Goal: Contribute content

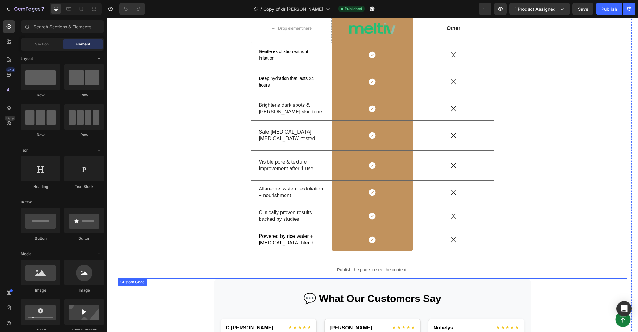
scroll to position [2441, 0]
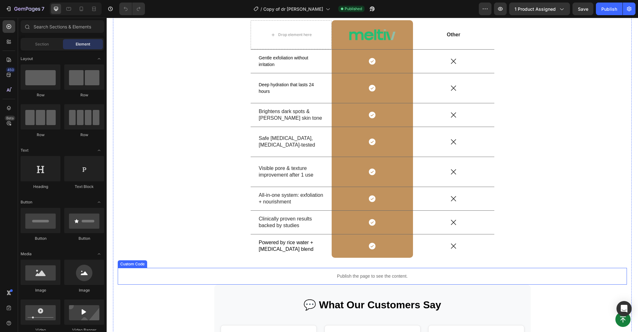
click at [344, 273] on p "Publish the page to see the content." at bounding box center [372, 276] width 509 height 7
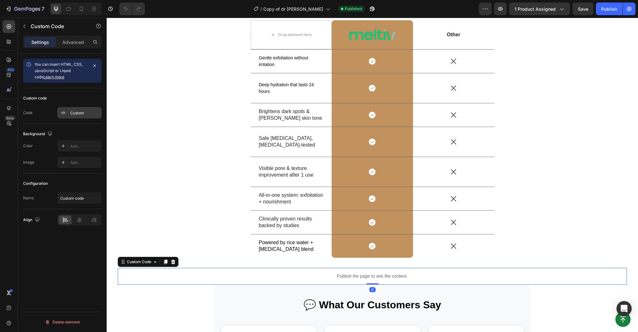
click at [91, 113] on div "Custom" at bounding box center [85, 113] width 30 height 6
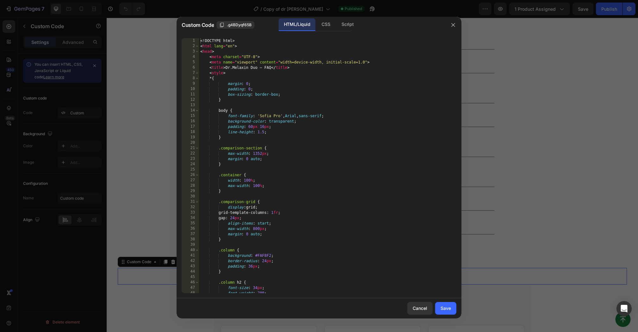
type textarea "font-family: 'Sofia Pro', Arial, sans-serif;"
click at [296, 116] on div "<! DOCTYPE html > < html lang = "en" > < head > < meta charset = "UTF-8" > < me…" at bounding box center [327, 171] width 257 height 266
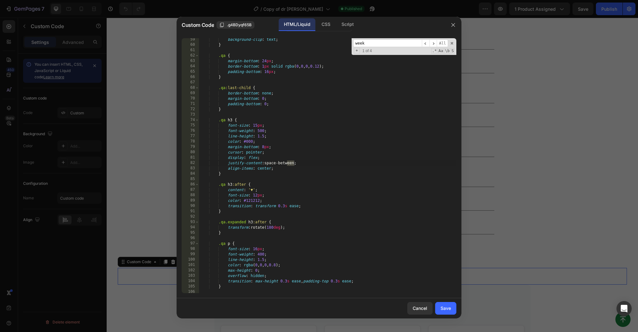
scroll to position [808, 0]
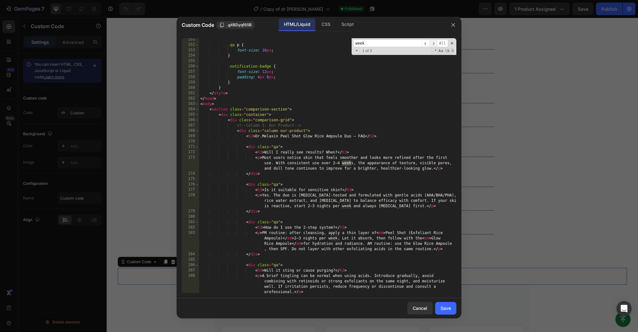
type input "week"
click at [433, 44] on span "​" at bounding box center [433, 44] width 8 height 8
click at [333, 163] on div ".qa p { font-size : 16 px ; } .notification-badge { font-size : 12 px ; padding…" at bounding box center [327, 170] width 257 height 266
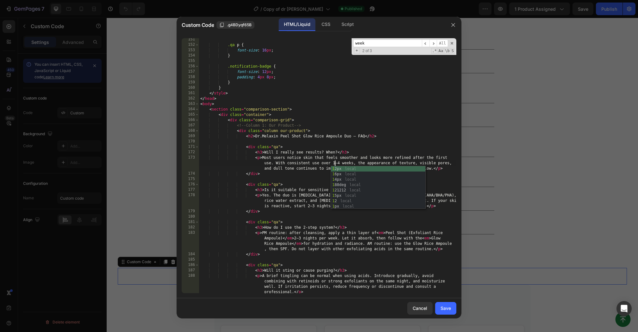
click at [339, 162] on div ".qa p { font-size : 16 px ; } .notification-badge { font-size : 12 px ; padding…" at bounding box center [327, 170] width 257 height 266
click at [303, 220] on div ".qa p { font-size : 16 px ; } .notification-badge { font-size : 12 px ; padding…" at bounding box center [327, 170] width 257 height 266
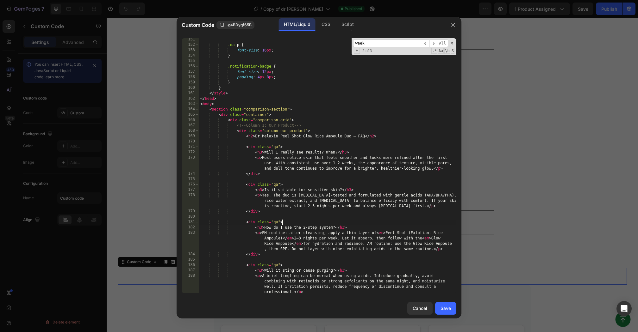
scroll to position [0, 6]
type textarea "<div class="qa">"
click at [434, 44] on span "​" at bounding box center [433, 44] width 8 height 8
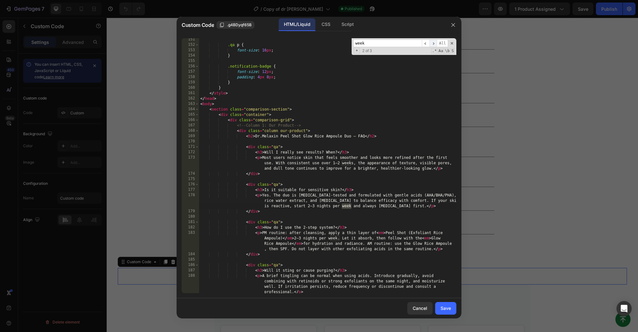
click at [434, 44] on span "​" at bounding box center [433, 44] width 8 height 8
click at [433, 44] on span "​" at bounding box center [433, 44] width 8 height 8
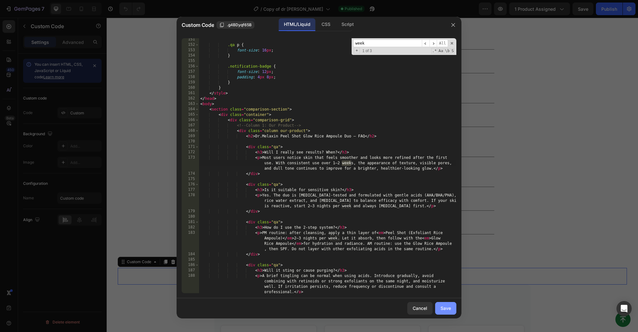
click at [446, 305] on div "Save" at bounding box center [445, 308] width 10 height 7
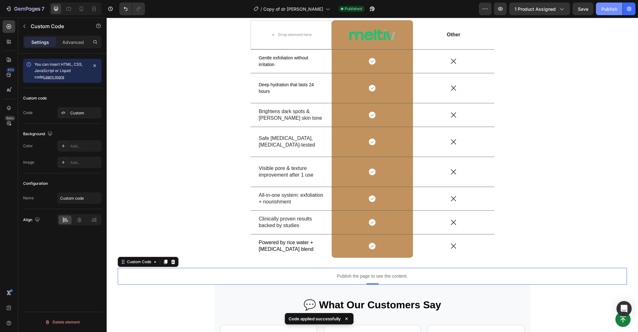
click at [602, 6] on div "Publish" at bounding box center [609, 9] width 16 height 7
